Goal: Task Accomplishment & Management: Manage account settings

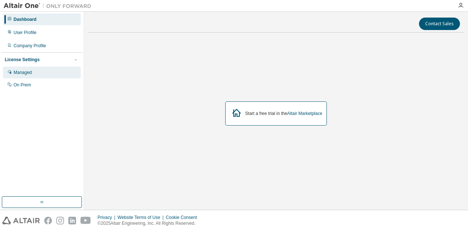
click at [54, 72] on div "Managed" at bounding box center [42, 73] width 78 height 12
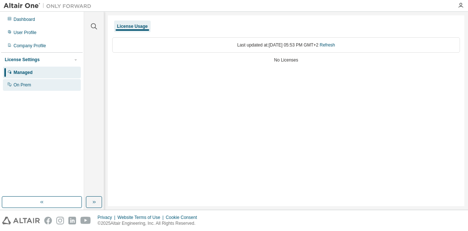
click at [27, 84] on div "On Prem" at bounding box center [23, 85] width 18 height 6
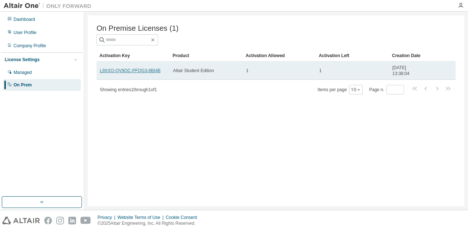
click at [137, 73] on link "L9XXO-QV9OC-PFQG3-8BI4B" at bounding box center [130, 70] width 61 height 5
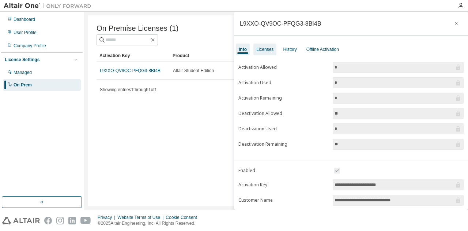
click at [263, 46] on div "Licenses" at bounding box center [264, 50] width 23 height 12
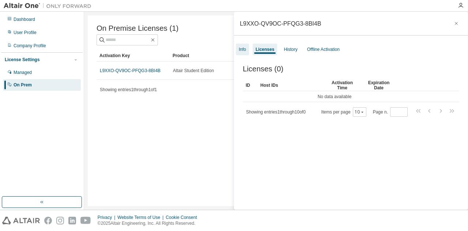
click at [246, 46] on div "Info" at bounding box center [242, 49] width 7 height 6
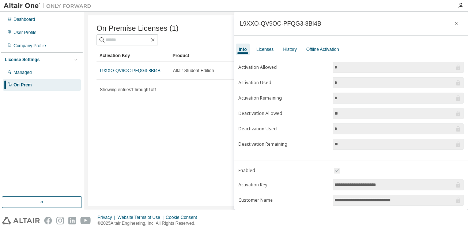
drag, startPoint x: 125, startPoint y: 71, endPoint x: 90, endPoint y: 137, distance: 74.6
click at [90, 137] on div "On Premise Licenses (1) Clear Load Save Save As Field Operator Value Select fil…" at bounding box center [276, 110] width 377 height 191
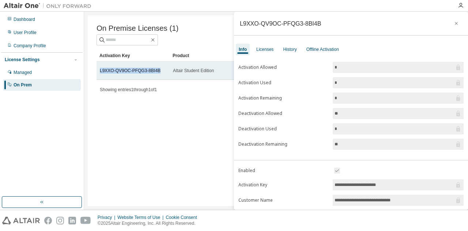
drag, startPoint x: 98, startPoint y: 71, endPoint x: 159, endPoint y: 75, distance: 61.5
click at [159, 75] on td "L9XXO-QV9OC-PFQG3-8BI4B" at bounding box center [133, 70] width 73 height 18
copy link "L9XXO-QV9OC-PFQG3-8BI4B"
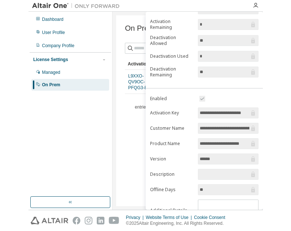
scroll to position [113, 0]
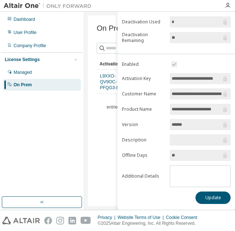
click at [79, 163] on div "Dashboard User Profile Company Profile License Settings Managed On Prem" at bounding box center [42, 104] width 82 height 183
click at [106, 149] on div "On Premise Licenses (1) Clear Load Save Save As Field Operator Value Select fil…" at bounding box center [159, 110] width 143 height 191
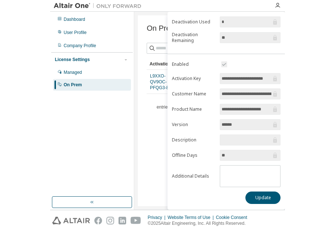
scroll to position [102, 0]
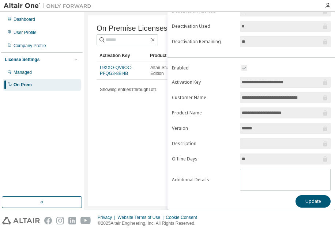
click at [151, 146] on div "On Premise Licenses (1) Clear Load Save Save As Field Operator Value Select fil…" at bounding box center [210, 110] width 244 height 191
click at [300, 198] on button "Update" at bounding box center [313, 201] width 35 height 12
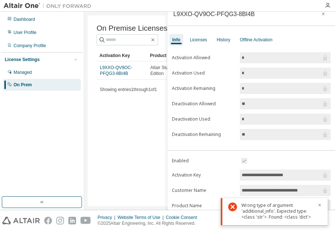
scroll to position [0, 0]
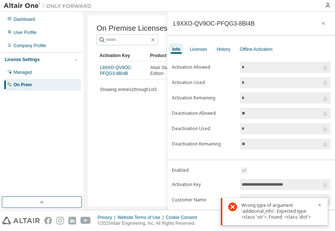
click at [321, 23] on icon "button" at bounding box center [323, 23] width 5 height 6
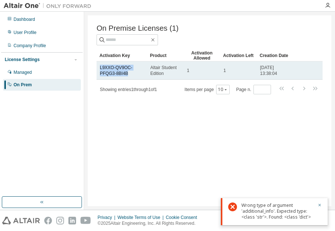
drag, startPoint x: 99, startPoint y: 66, endPoint x: 138, endPoint y: 81, distance: 41.8
click at [138, 80] on td "L9XXO-QV9OC-PFQG3-8BI4B" at bounding box center [122, 70] width 50 height 18
copy link "L9XXO-QV9OC-PFQG3-8BI4B"
